Goal: Information Seeking & Learning: Find specific fact

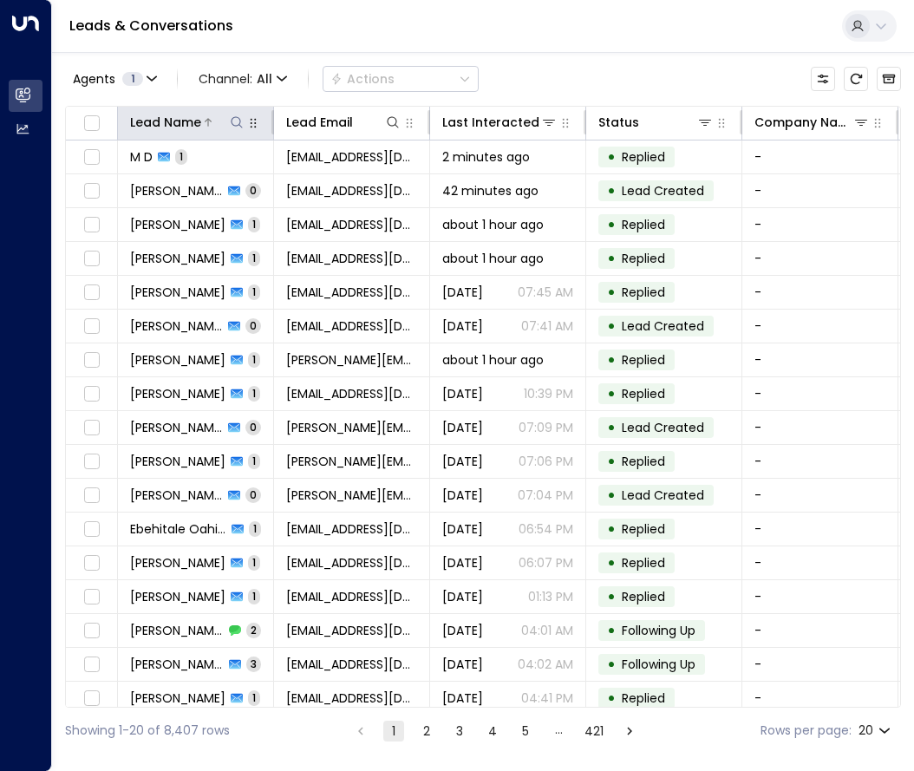
click at [238, 119] on icon at bounding box center [237, 122] width 14 height 14
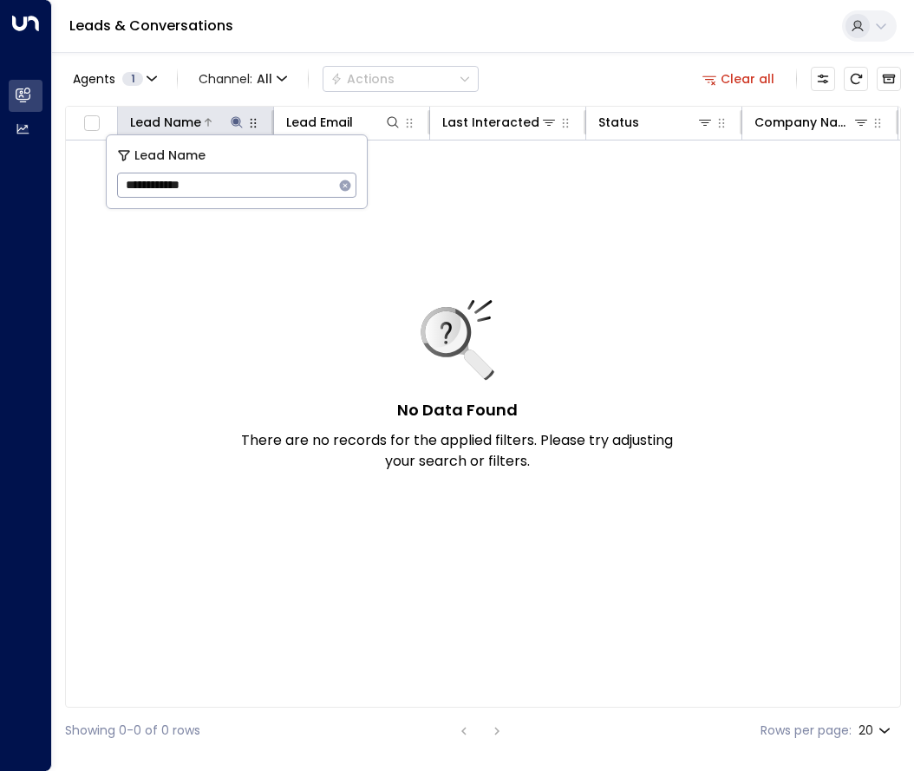
type input "**********"
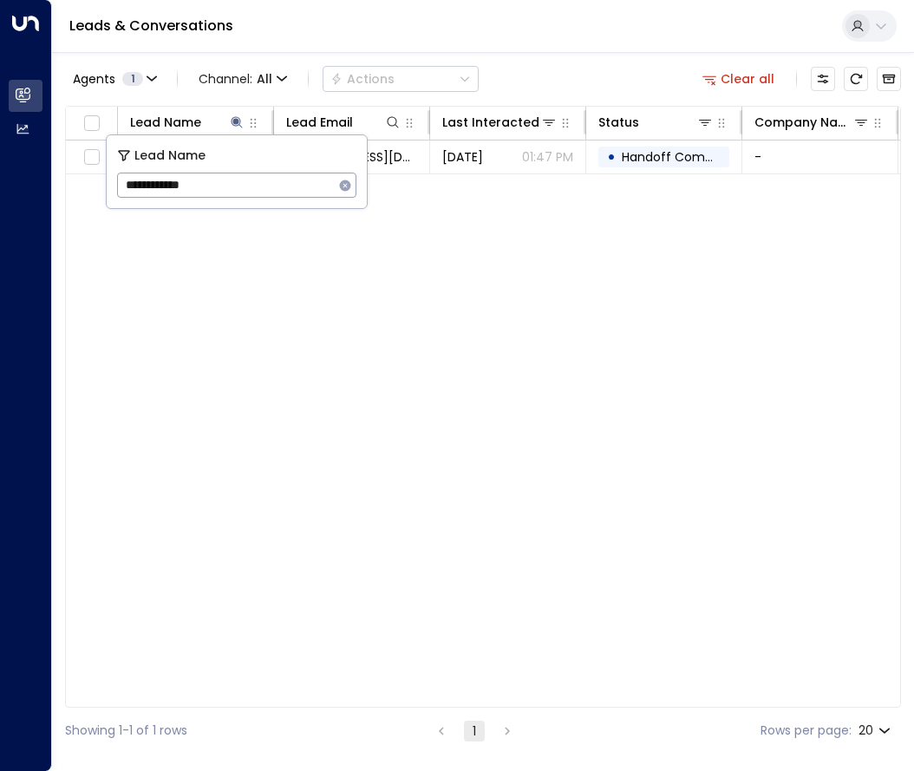
click at [442, 272] on div "Lead Name Lead Email Last Interacted Status Company Name Product # of people AI…" at bounding box center [483, 407] width 836 height 602
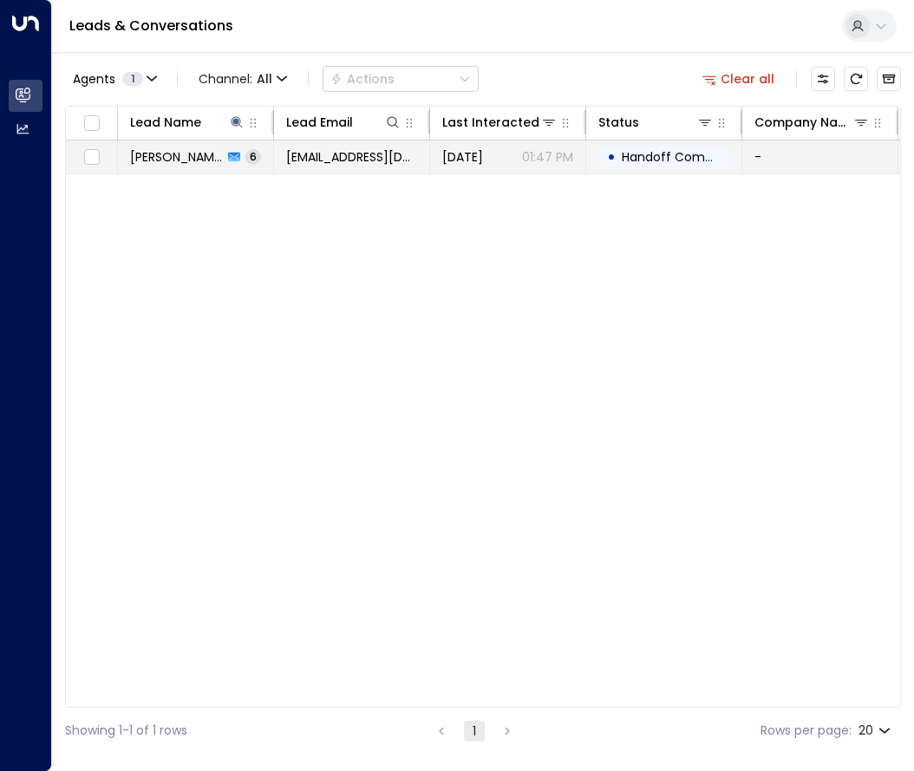
click at [331, 162] on span "[EMAIL_ADDRESS][DOMAIN_NAME]" at bounding box center [351, 156] width 131 height 17
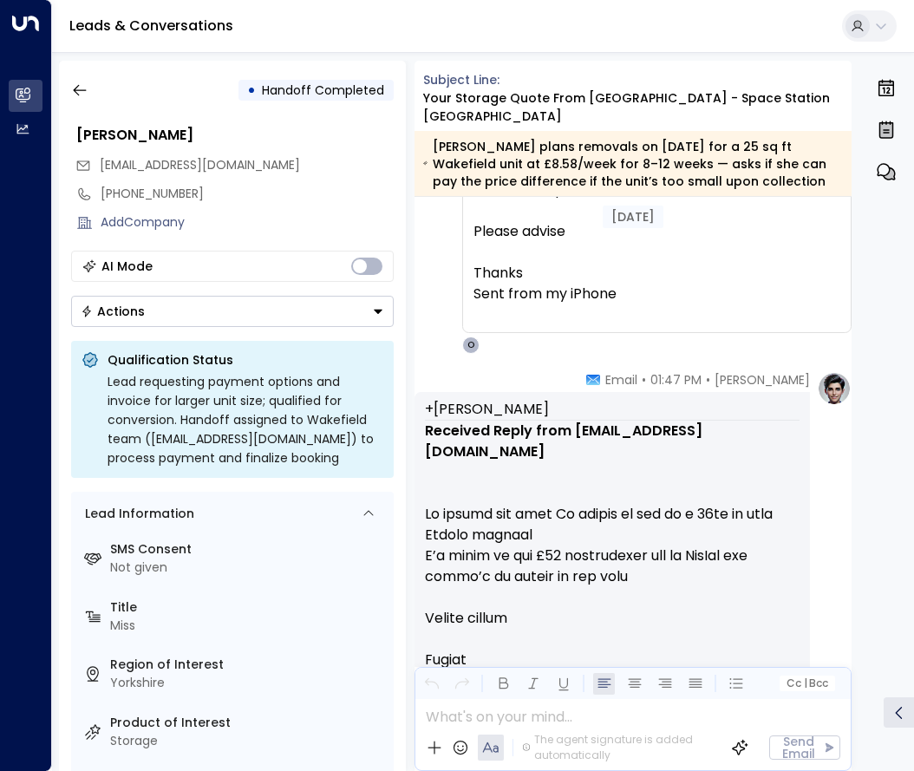
scroll to position [3539, 0]
click at [83, 88] on icon "button" at bounding box center [79, 90] width 17 height 17
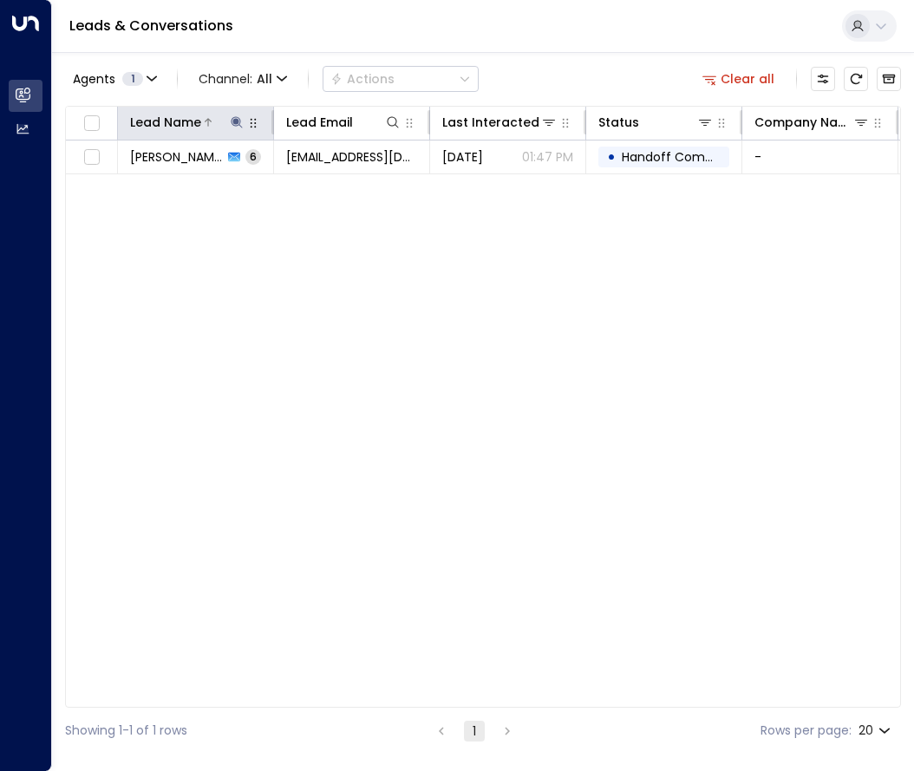
click at [232, 121] on icon at bounding box center [237, 122] width 14 height 14
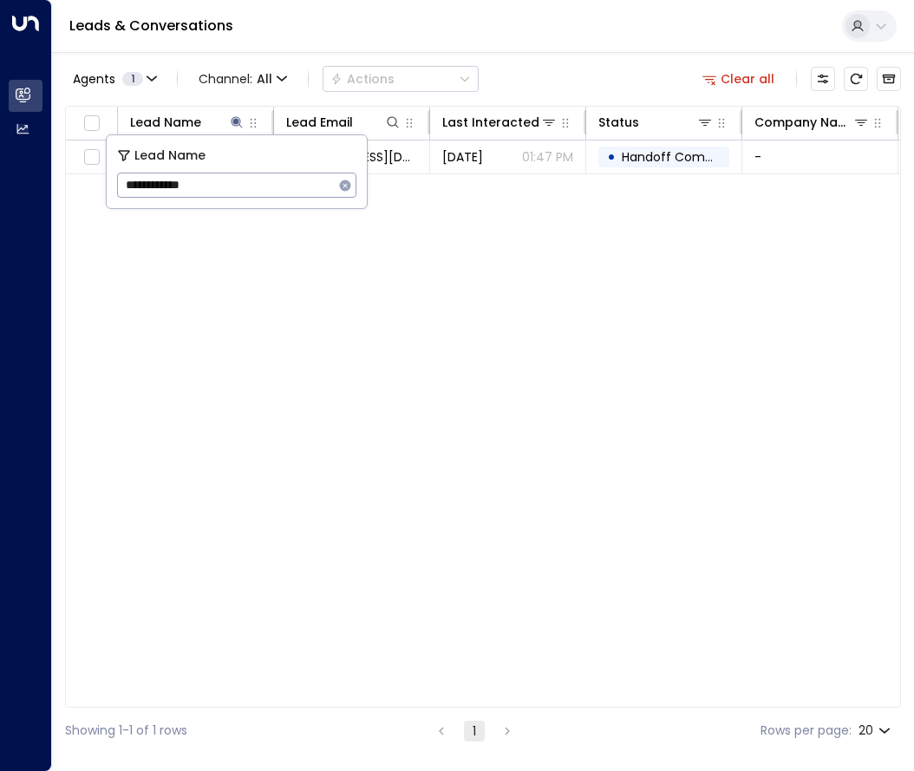
click at [346, 189] on icon "button" at bounding box center [345, 185] width 11 height 11
click at [294, 186] on input "text" at bounding box center [236, 185] width 239 height 32
type input "**********"
click at [501, 63] on div "Agents 1 Channel: All Actions Clear all" at bounding box center [483, 79] width 836 height 36
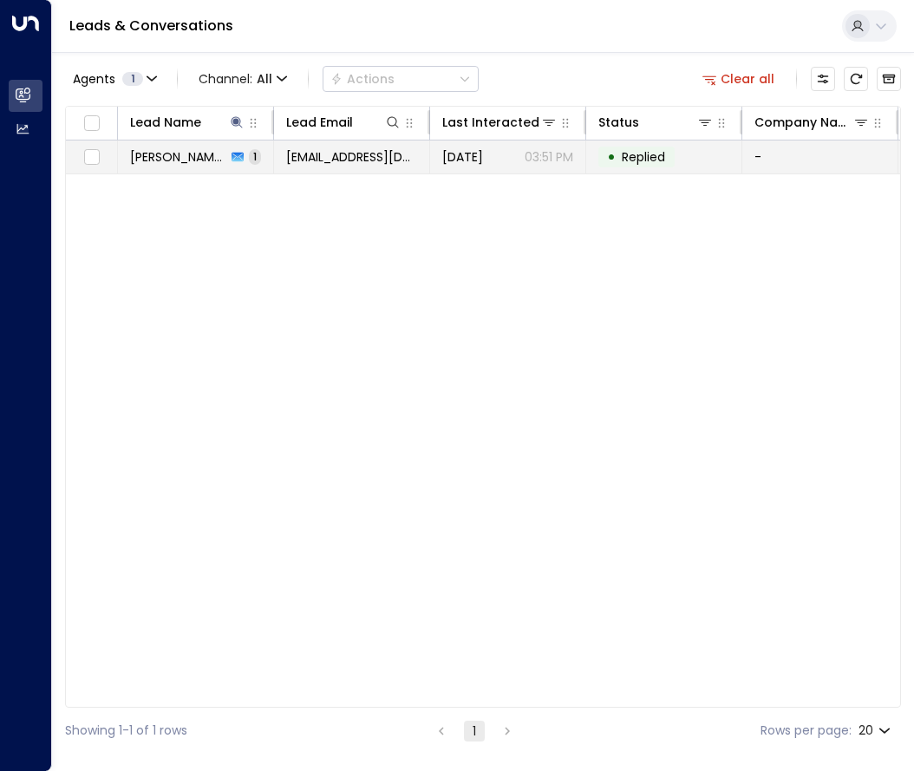
click at [354, 160] on span "[EMAIL_ADDRESS][DOMAIN_NAME]" at bounding box center [351, 156] width 131 height 17
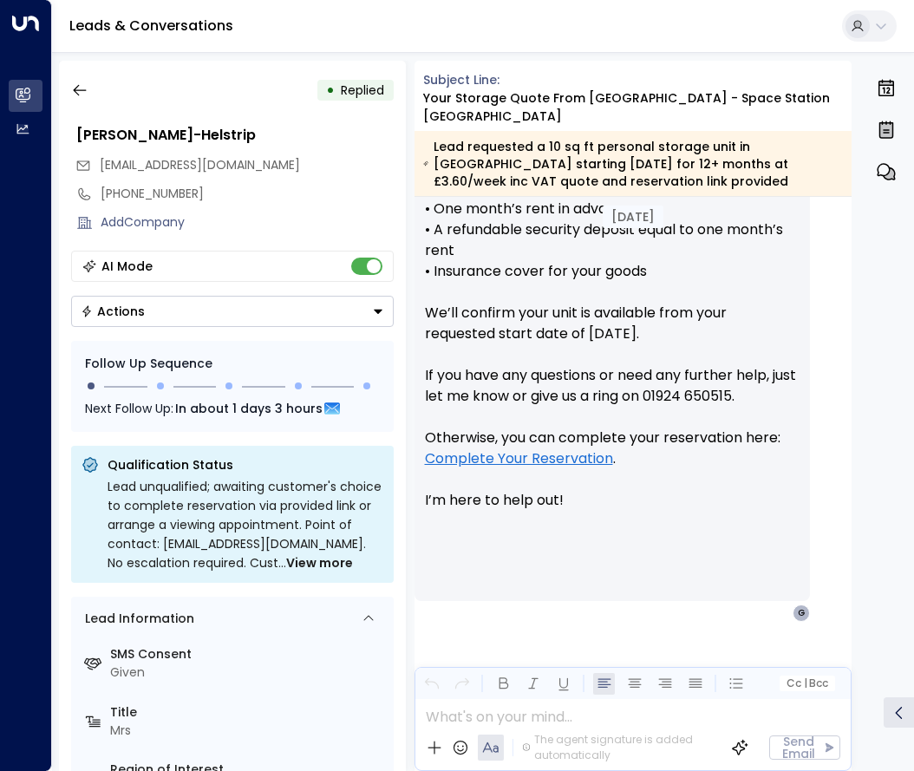
scroll to position [1038, 0]
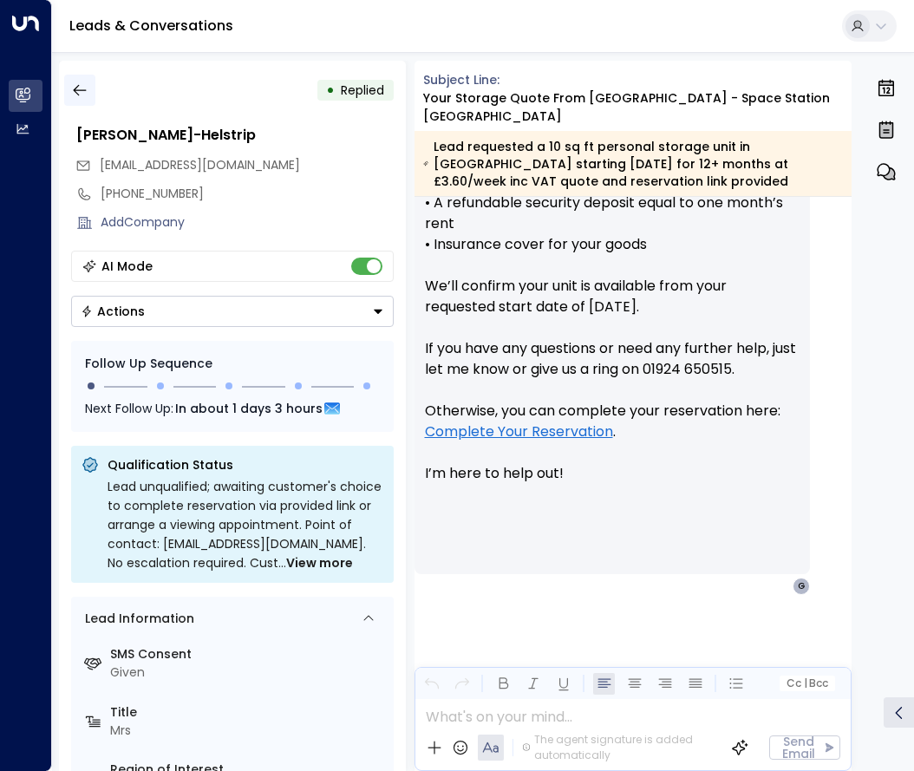
click at [88, 91] on icon "button" at bounding box center [79, 90] width 17 height 17
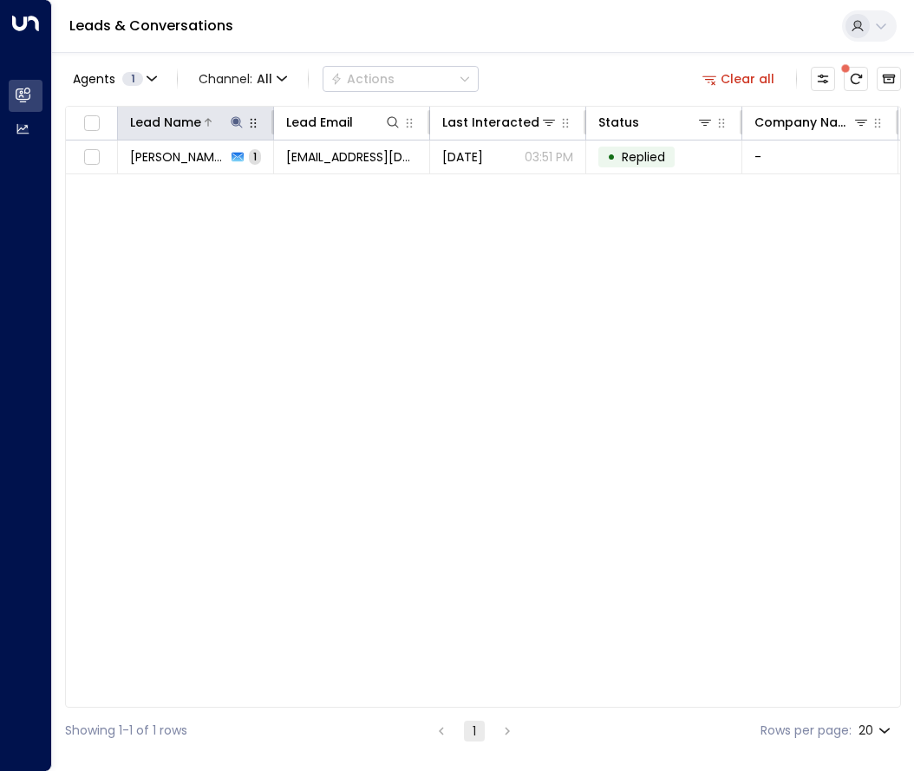
click at [235, 124] on icon at bounding box center [236, 121] width 11 height 11
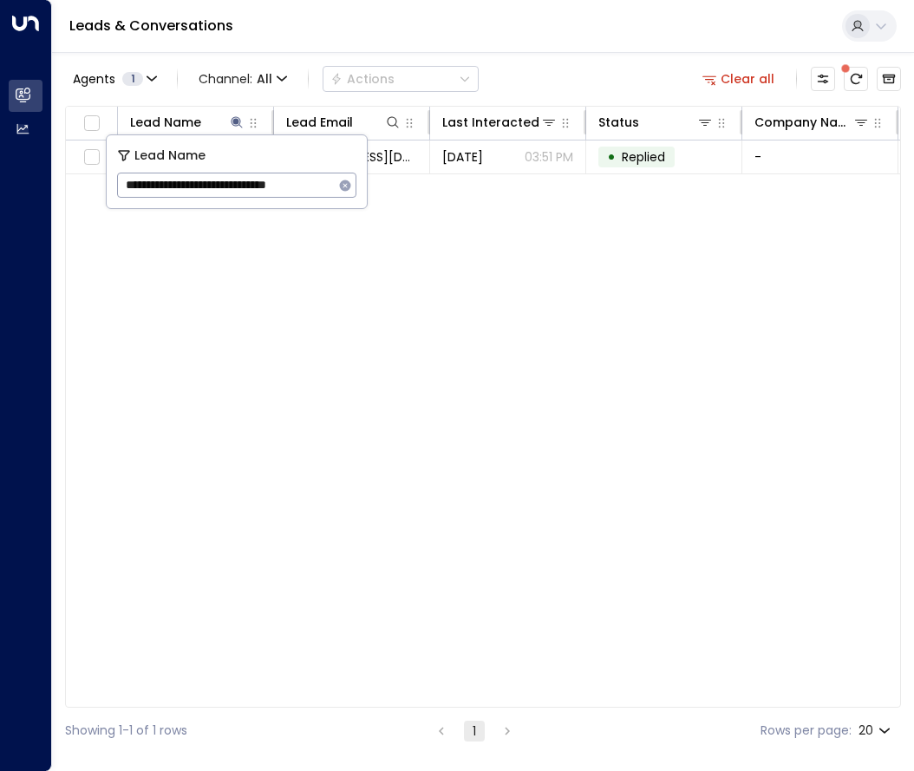
click at [344, 186] on icon "button" at bounding box center [345, 186] width 14 height 14
click at [273, 187] on input "text" at bounding box center [236, 185] width 239 height 32
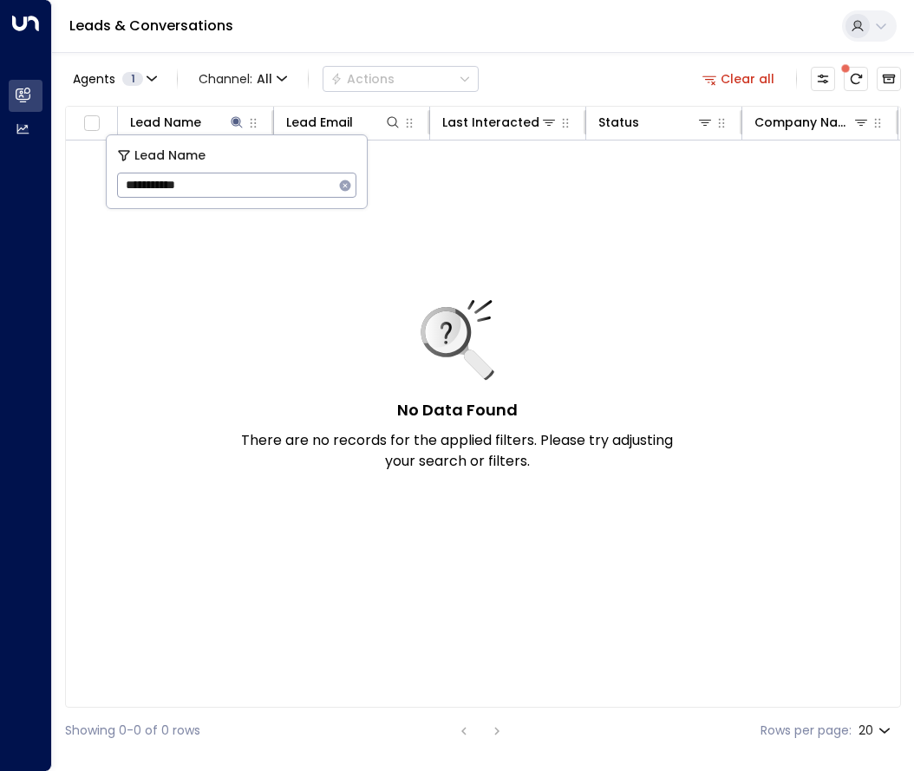
click at [153, 178] on input "**********" at bounding box center [225, 185] width 217 height 32
type input "**********"
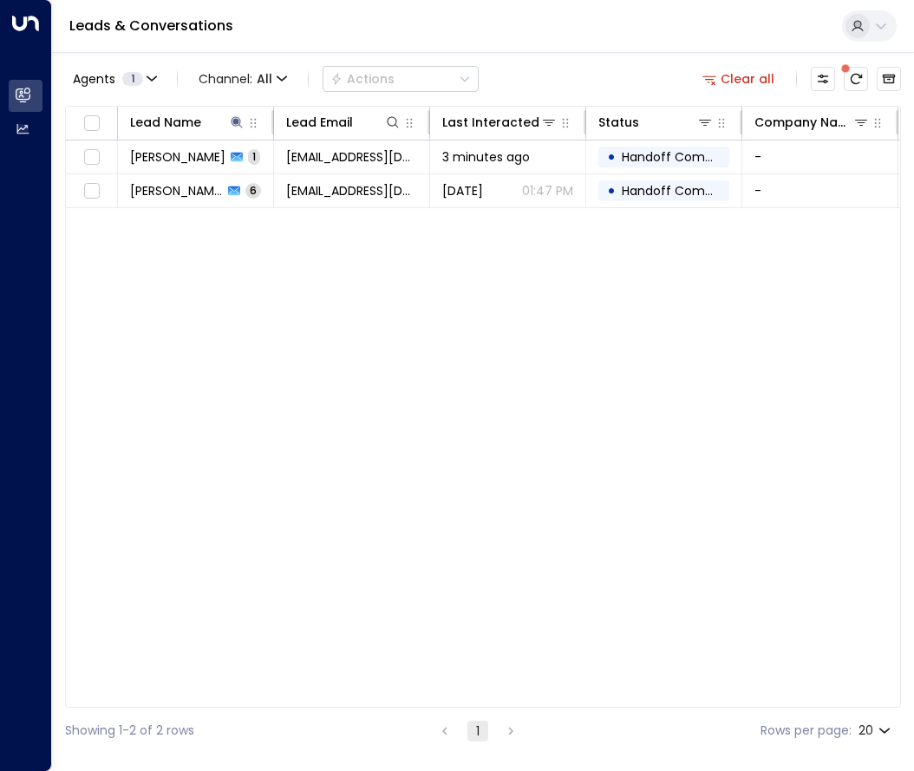
click at [262, 329] on div "Lead Name Lead Email Last Interacted Status Company Name Product # of people AI…" at bounding box center [483, 407] width 836 height 602
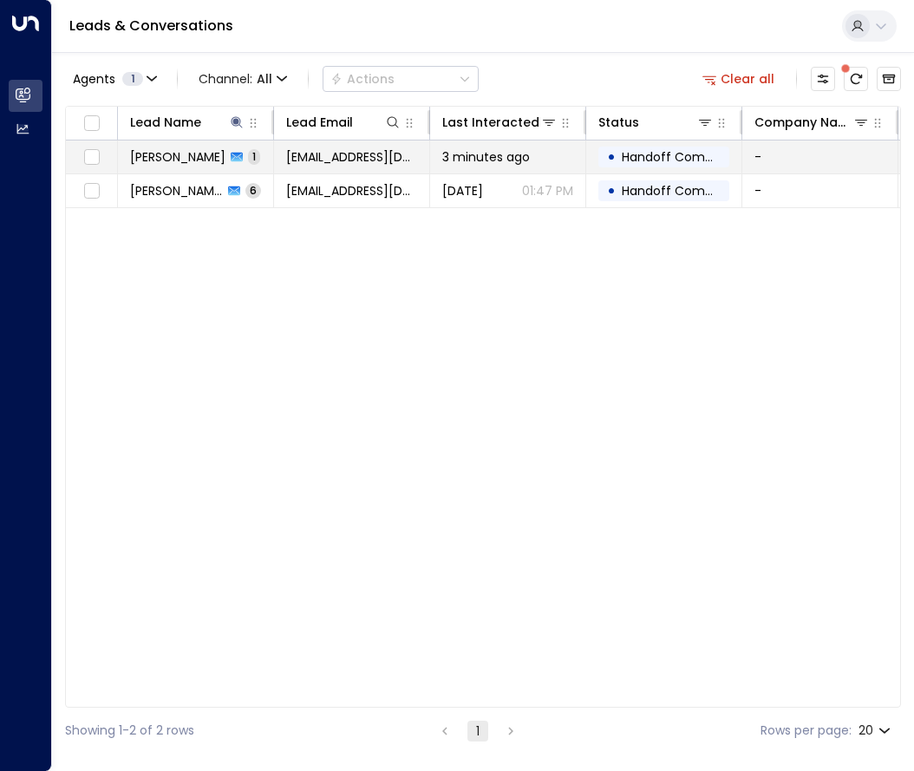
click at [316, 150] on span "[EMAIL_ADDRESS][DOMAIN_NAME]" at bounding box center [351, 156] width 131 height 17
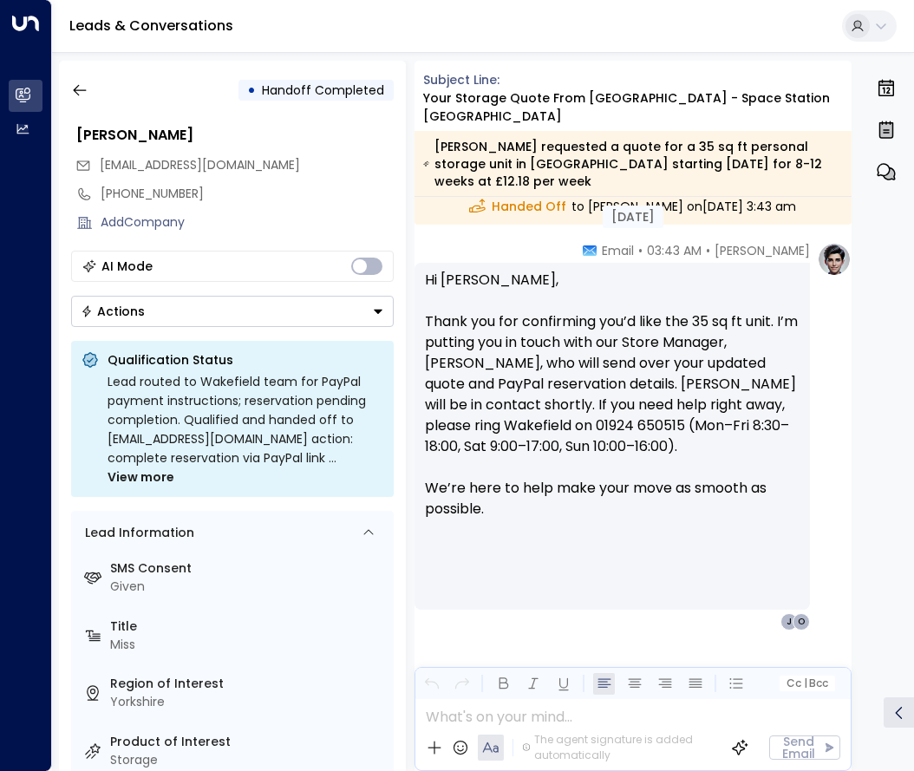
scroll to position [654, 0]
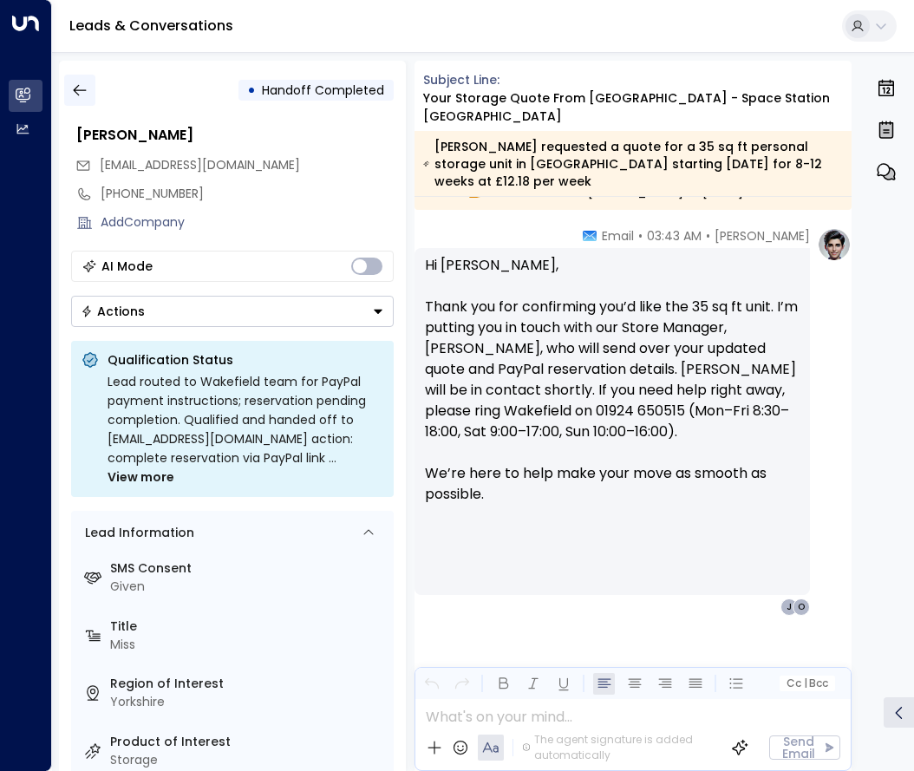
click at [82, 88] on icon "button" at bounding box center [79, 90] width 17 height 17
